Goal: Task Accomplishment & Management: Complete application form

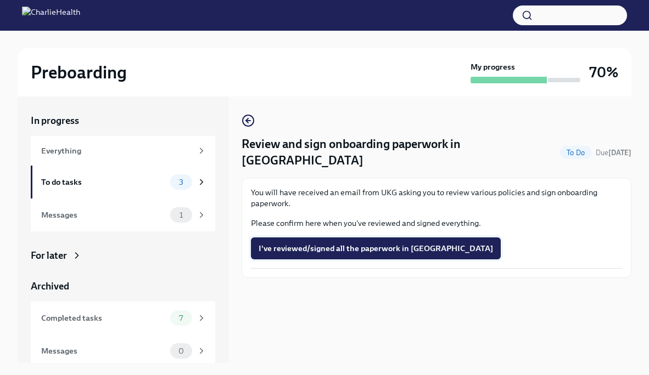
click at [270, 243] on span "I've reviewed/signed all the paperwork in [GEOGRAPHIC_DATA]" at bounding box center [376, 248] width 234 height 11
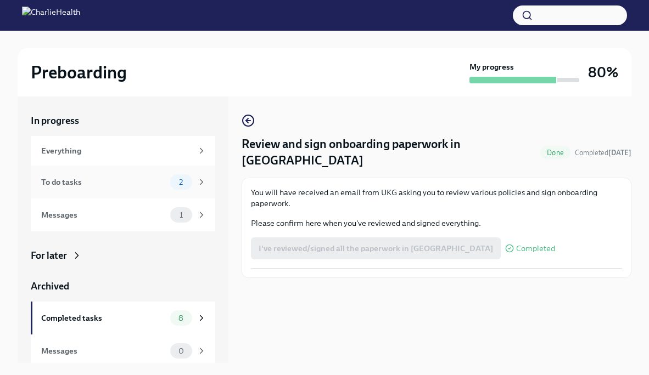
click at [143, 182] on div "To do tasks" at bounding box center [103, 182] width 125 height 12
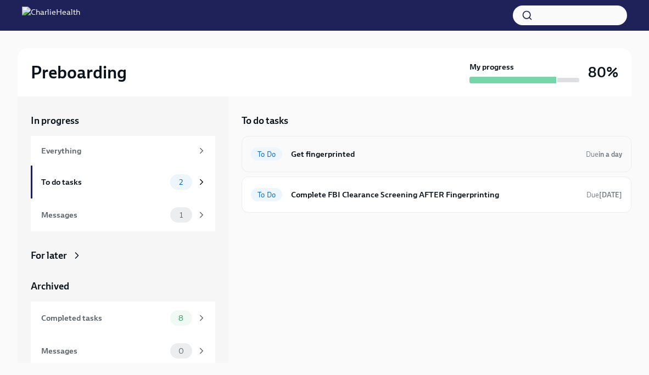
click at [336, 153] on h6 "Get fingerprinted" at bounding box center [434, 154] width 286 height 12
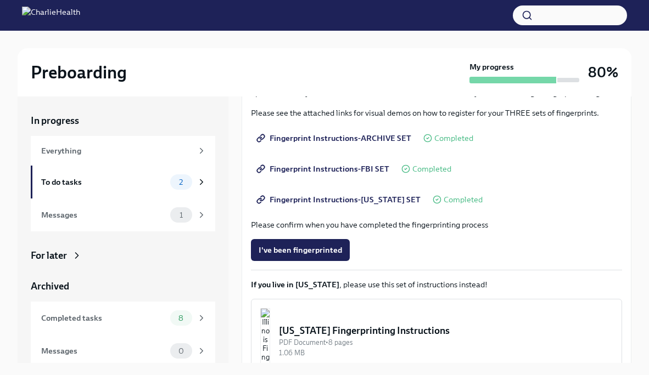
scroll to position [184, 0]
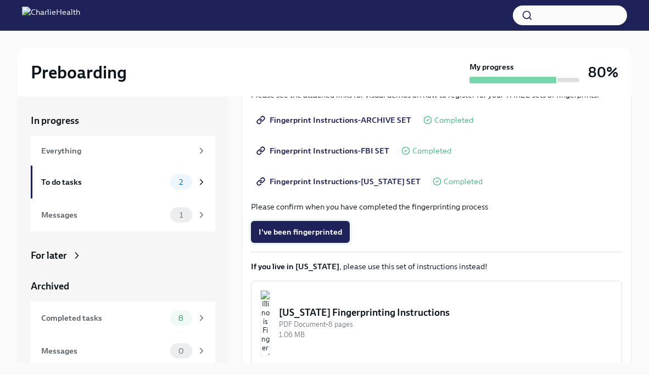
click at [318, 239] on button "I've been fingerprinted" at bounding box center [300, 232] width 99 height 22
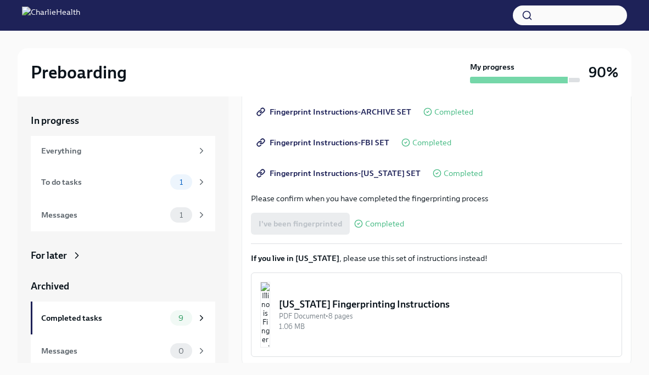
scroll to position [231, 0]
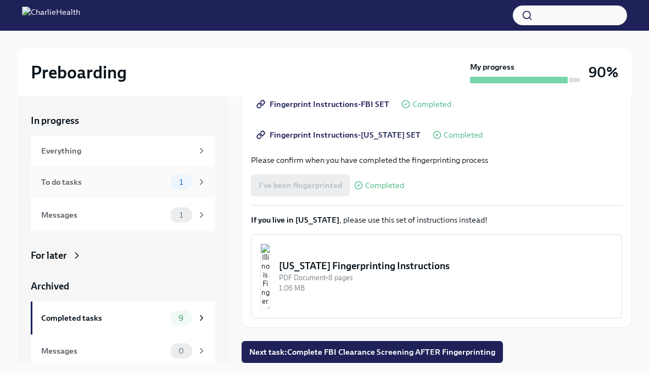
click at [156, 183] on div "To do tasks" at bounding box center [103, 182] width 125 height 12
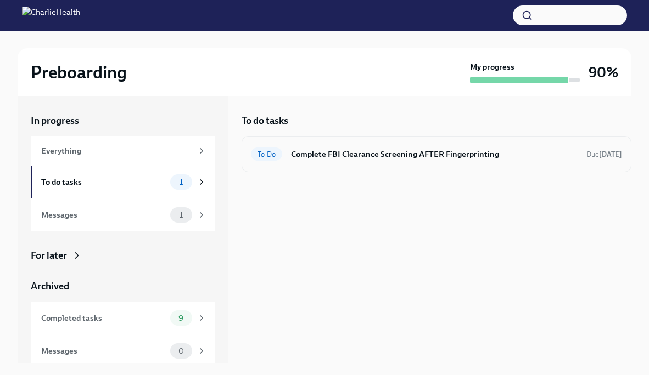
click at [359, 156] on h6 "Complete FBI Clearance Screening AFTER Fingerprinting" at bounding box center [434, 154] width 287 height 12
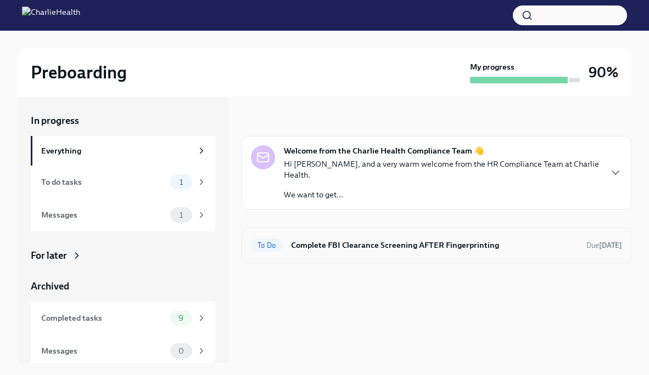
click at [359, 239] on h6 "Complete FBI Clearance Screening AFTER Fingerprinting" at bounding box center [434, 245] width 287 height 12
